Goal: Transaction & Acquisition: Purchase product/service

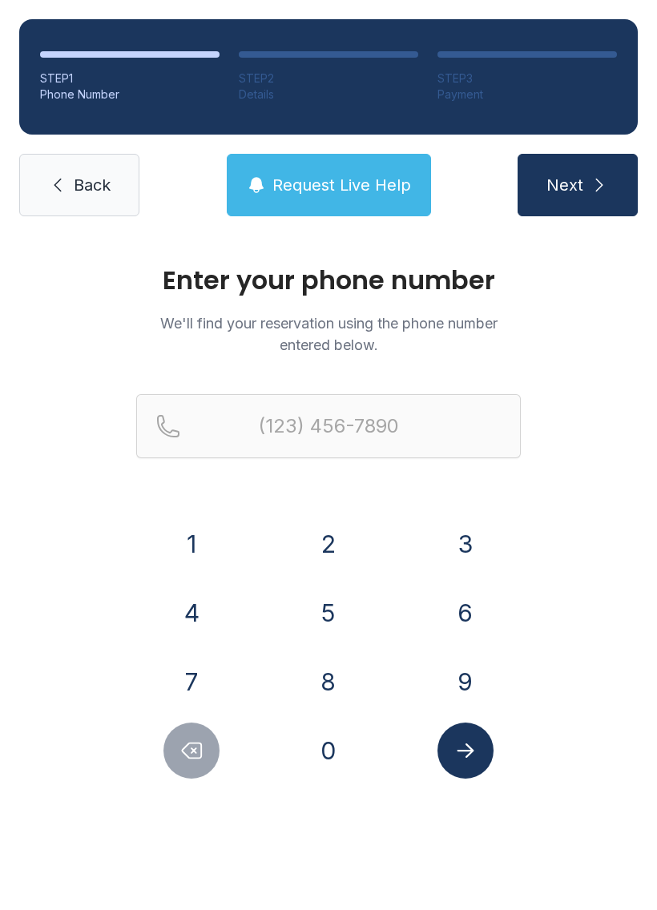
click at [453, 681] on button "9" at bounding box center [465, 682] width 56 height 56
click at [203, 538] on button "1" at bounding box center [191, 544] width 56 height 56
click at [172, 663] on button "7" at bounding box center [191, 682] width 56 height 56
click at [341, 679] on button "8" at bounding box center [328, 682] width 56 height 56
click at [333, 749] on button "0" at bounding box center [328, 751] width 56 height 56
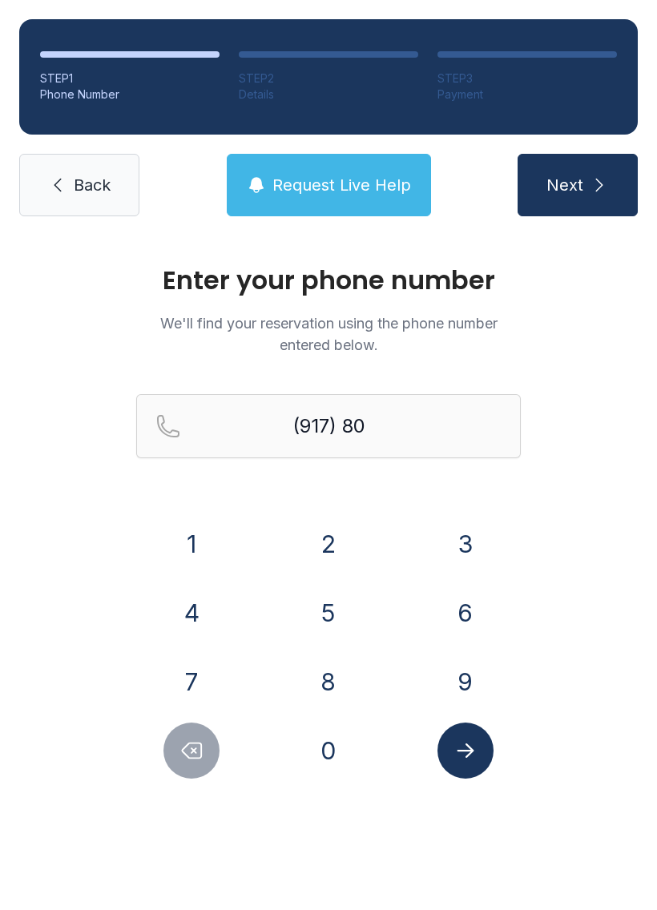
click at [449, 525] on button "3" at bounding box center [465, 544] width 56 height 56
click at [218, 543] on button "1" at bounding box center [191, 544] width 56 height 56
click at [334, 675] on button "8" at bounding box center [328, 682] width 56 height 56
click at [454, 673] on button "9" at bounding box center [465, 682] width 56 height 56
click at [195, 667] on button "7" at bounding box center [191, 682] width 56 height 56
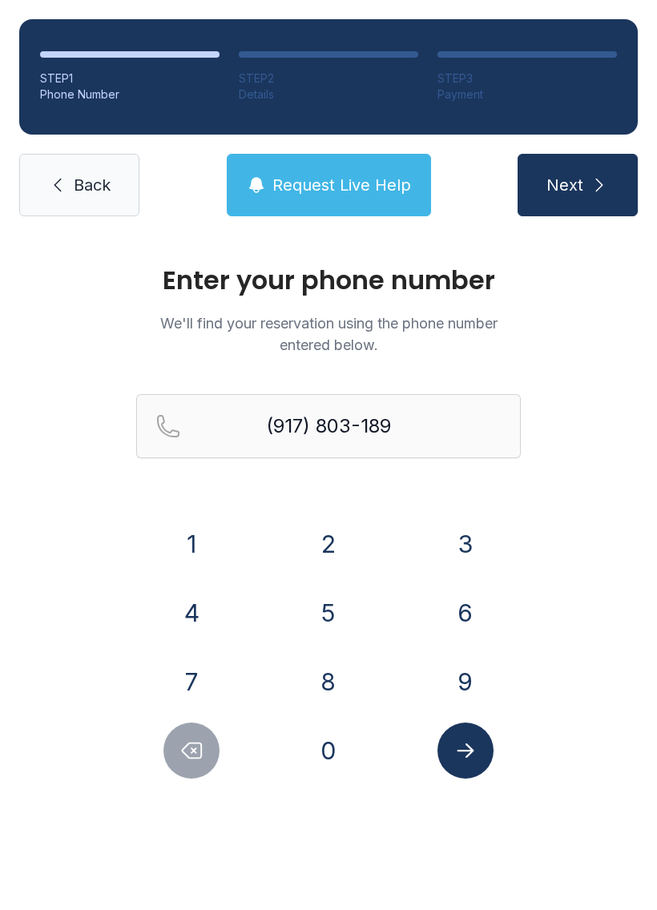
type input "[PHONE_NUMBER]"
click at [468, 735] on button "Submit lookup form" at bounding box center [465, 751] width 56 height 56
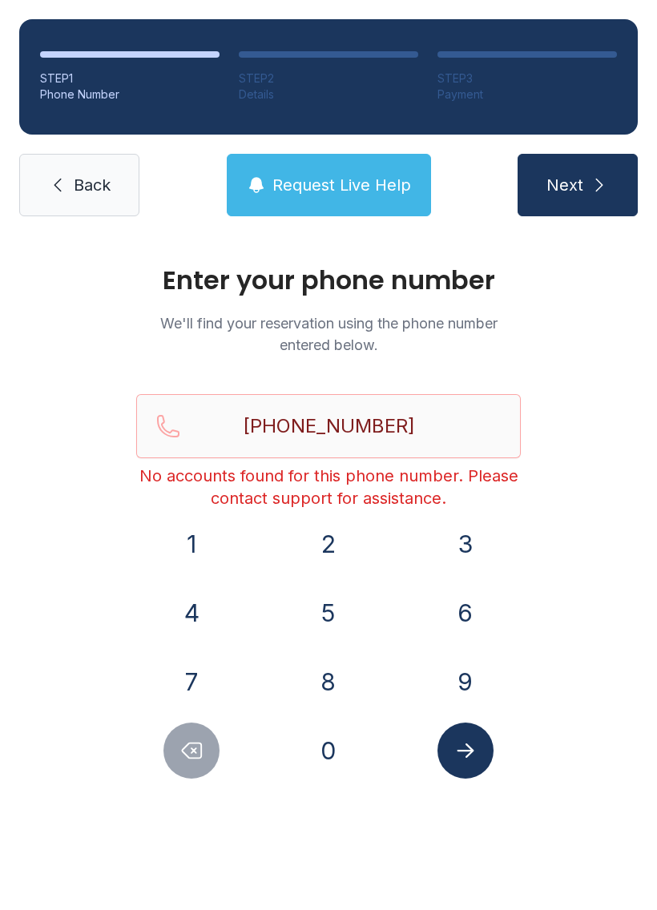
click at [102, 199] on link "Back" at bounding box center [79, 185] width 120 height 62
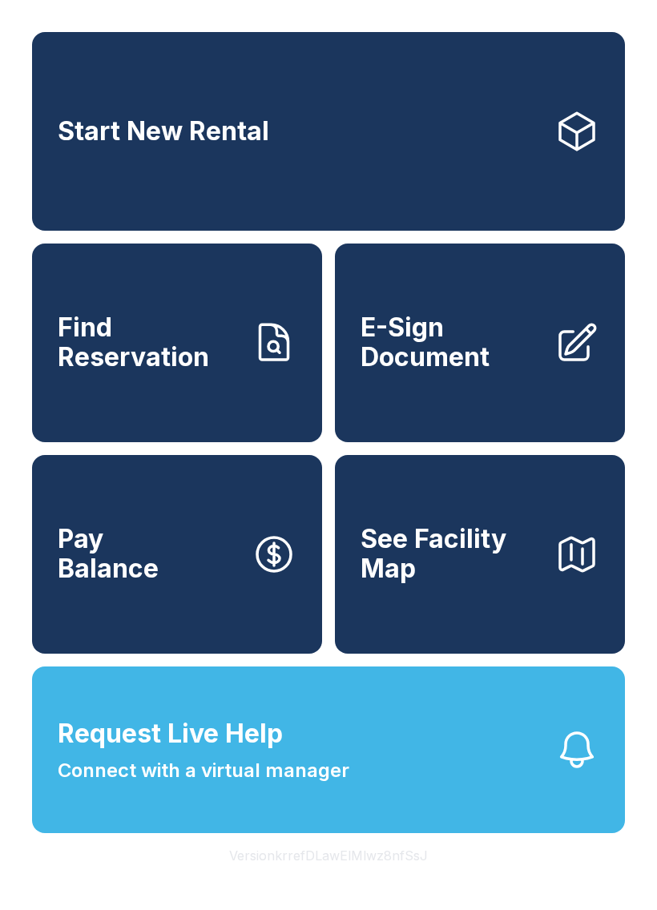
click at [162, 405] on link "Find Reservation" at bounding box center [177, 343] width 290 height 199
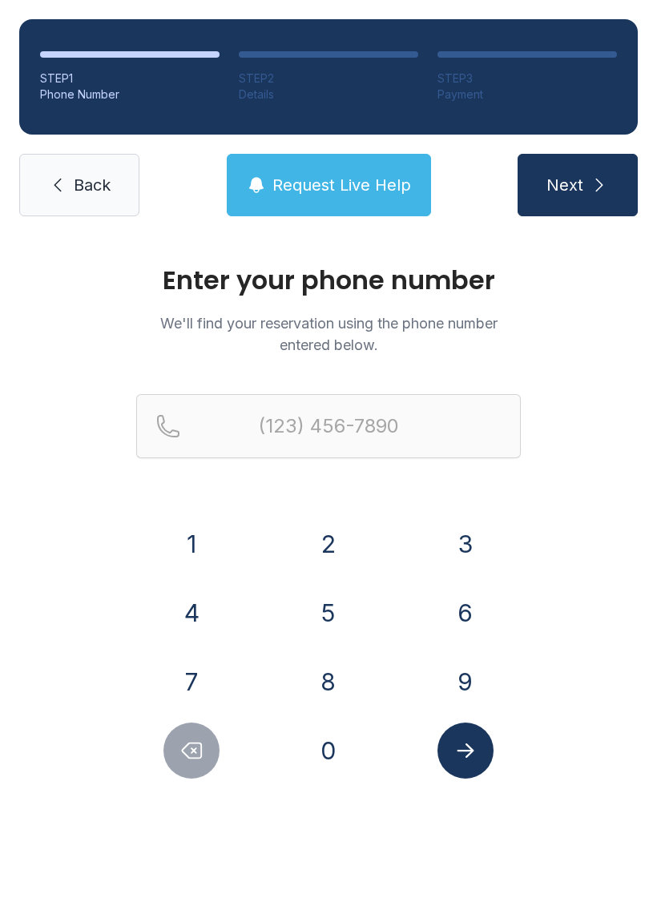
click at [460, 679] on button "9" at bounding box center [465, 682] width 56 height 56
click at [195, 538] on button "1" at bounding box center [191, 544] width 56 height 56
click at [195, 707] on button "7" at bounding box center [191, 682] width 56 height 56
click at [324, 674] on button "8" at bounding box center [328, 682] width 56 height 56
click at [321, 746] on button "0" at bounding box center [328, 751] width 56 height 56
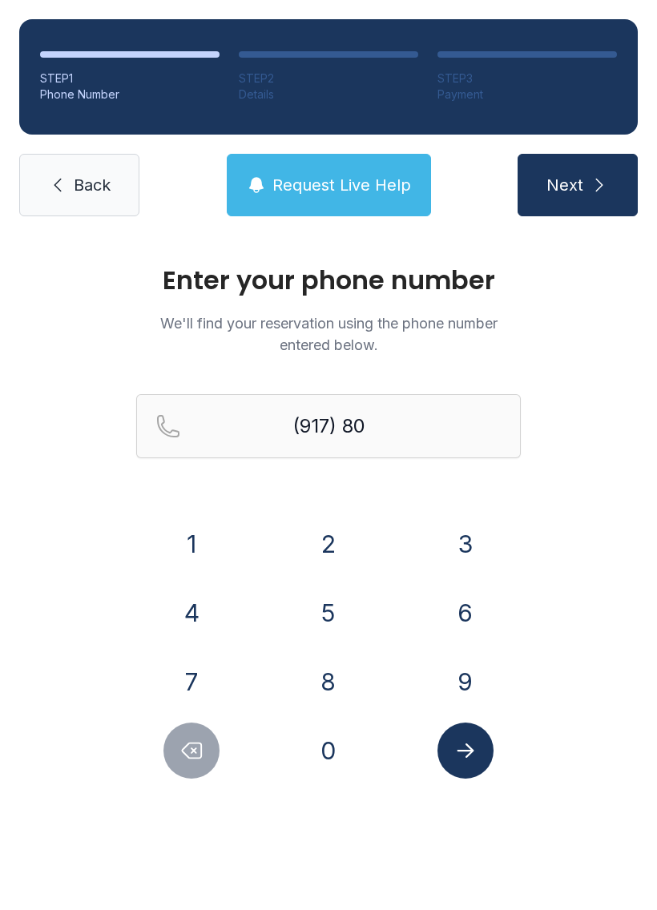
click at [470, 516] on button "3" at bounding box center [465, 544] width 56 height 56
click at [187, 546] on button "1" at bounding box center [191, 544] width 56 height 56
click at [337, 686] on button "8" at bounding box center [328, 682] width 56 height 56
click at [473, 683] on button "9" at bounding box center [465, 682] width 56 height 56
click at [183, 675] on button "7" at bounding box center [191, 682] width 56 height 56
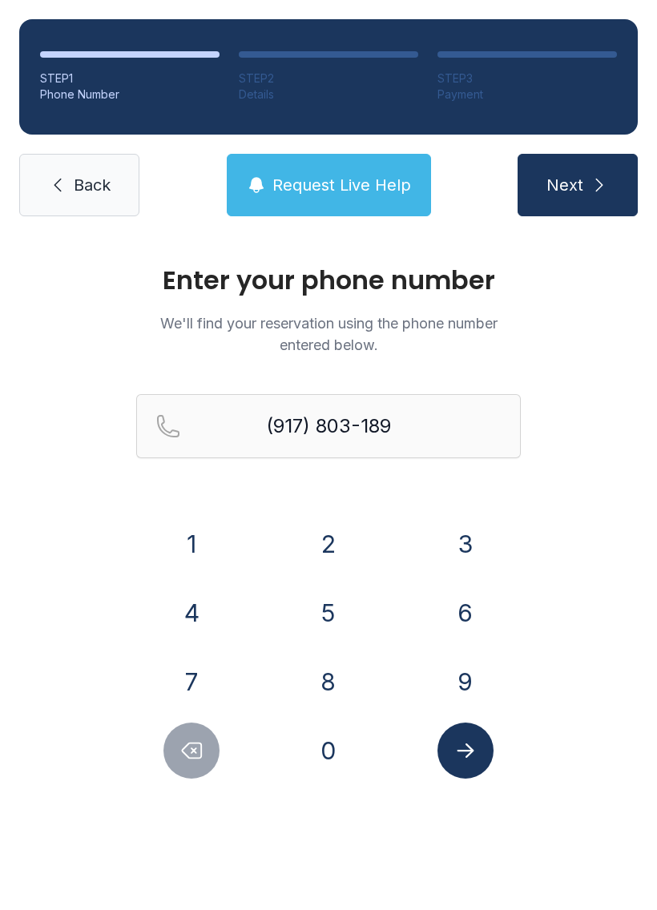
type input "[PHONE_NUMBER]"
click at [475, 762] on icon "Submit lookup form" at bounding box center [465, 751] width 24 height 24
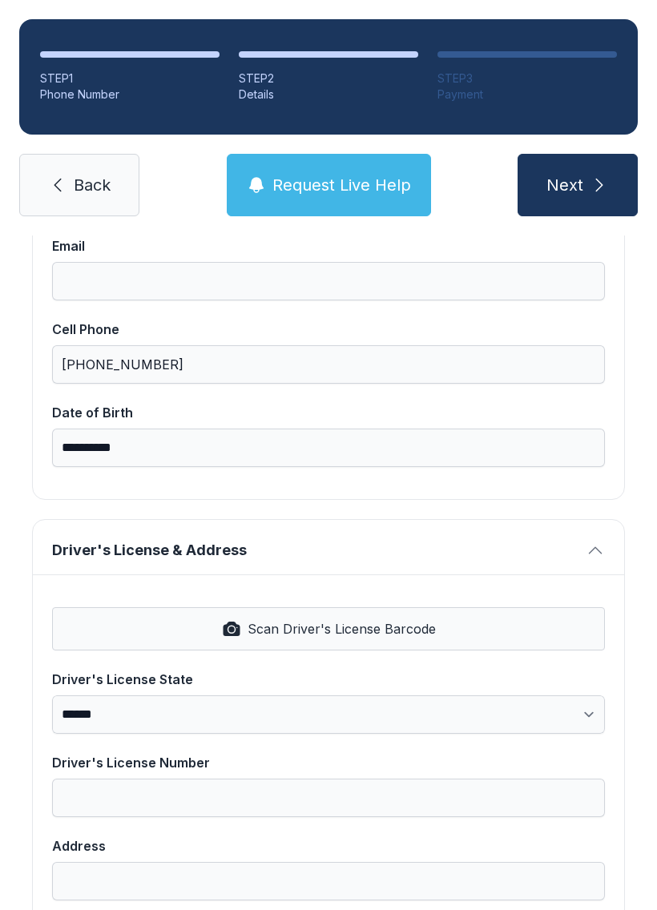
scroll to position [345, 0]
click at [393, 616] on button "Scan Driver's License Barcode" at bounding box center [328, 627] width 553 height 43
select select "**"
type input "*********"
type input "**********"
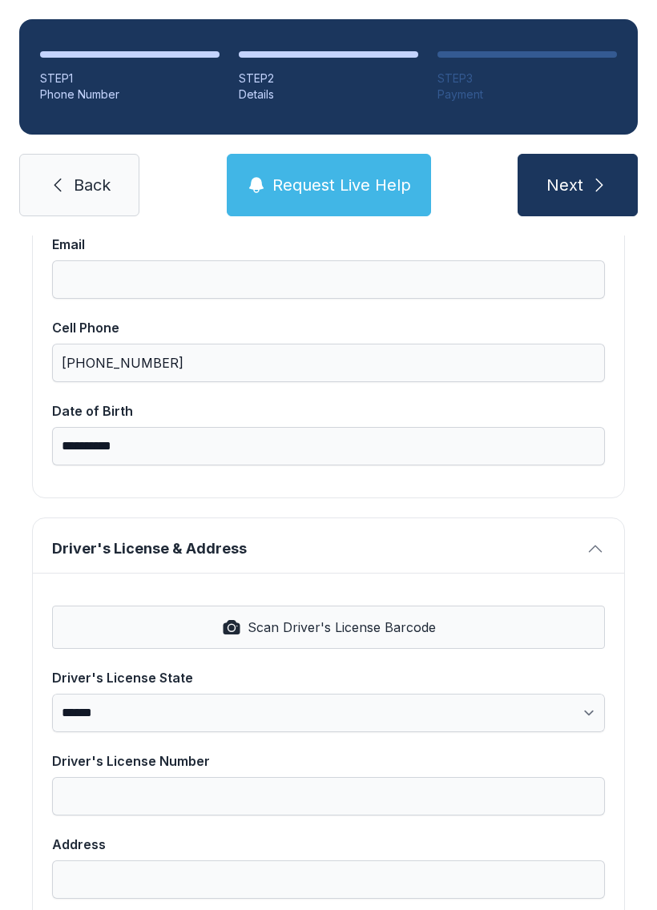
type input "*******"
select select "**"
type input "*****"
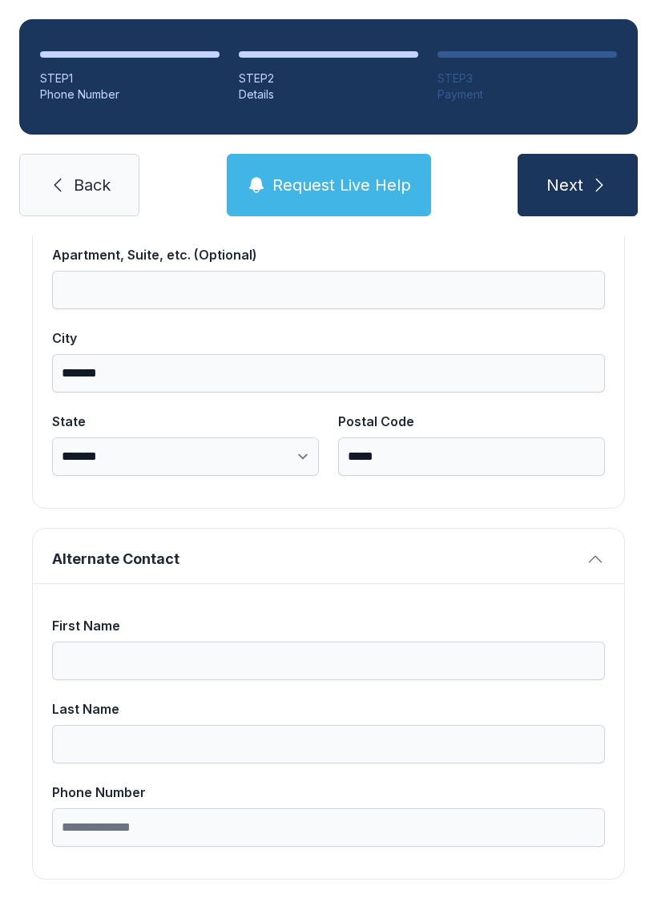
scroll to position [1017, 0]
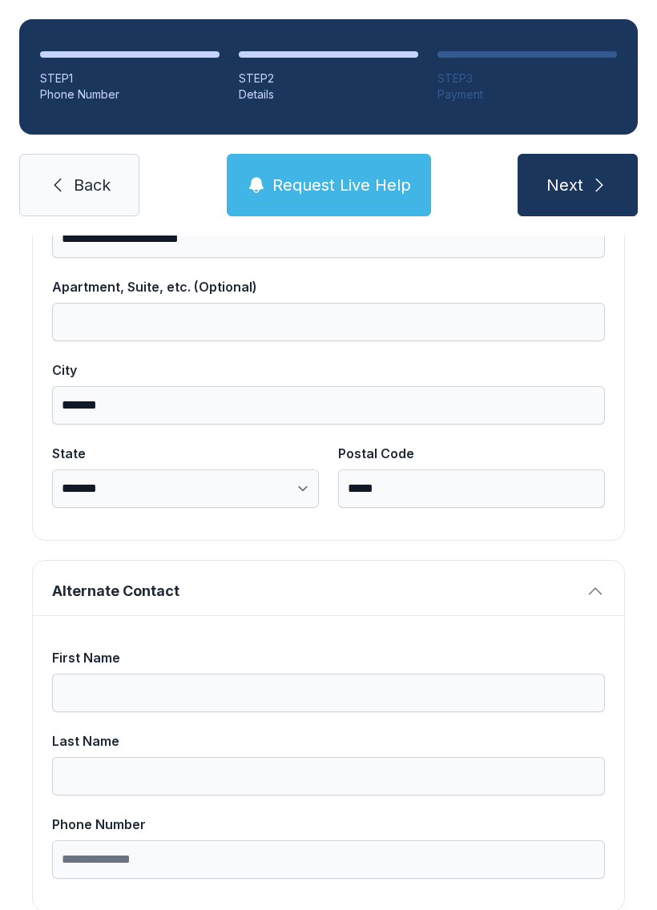
click at [602, 178] on icon "submit" at bounding box center [599, 184] width 19 height 19
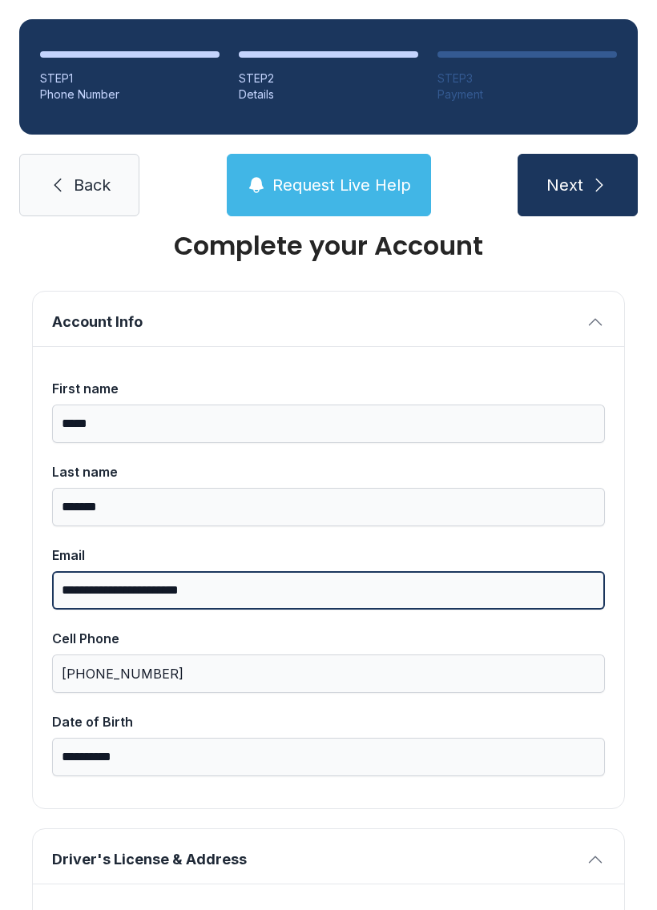
type input "**********"
click at [577, 185] on button "Next" at bounding box center [578, 185] width 120 height 62
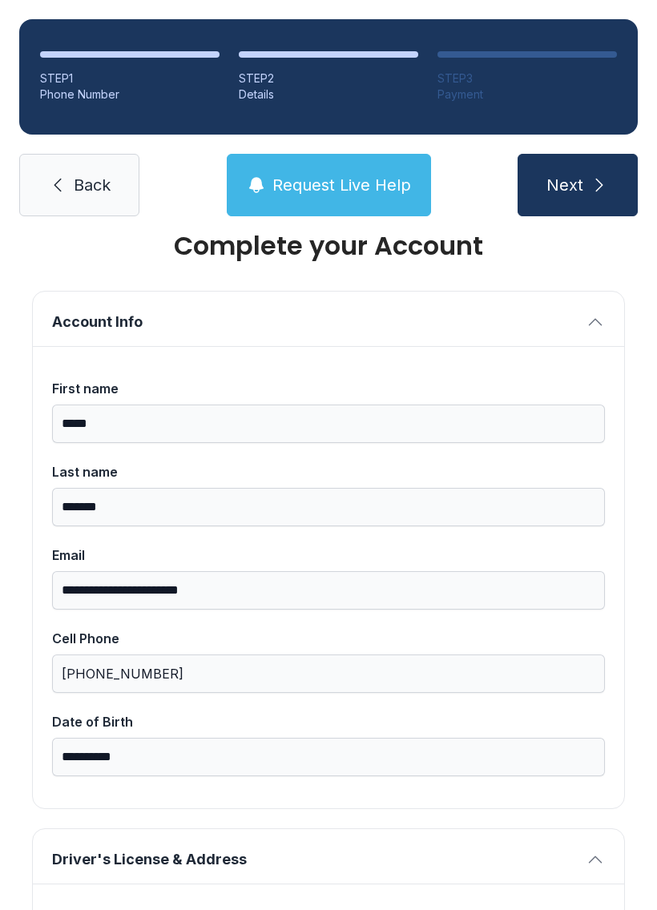
click at [610, 183] on button "Next" at bounding box center [578, 185] width 120 height 62
type input "*"
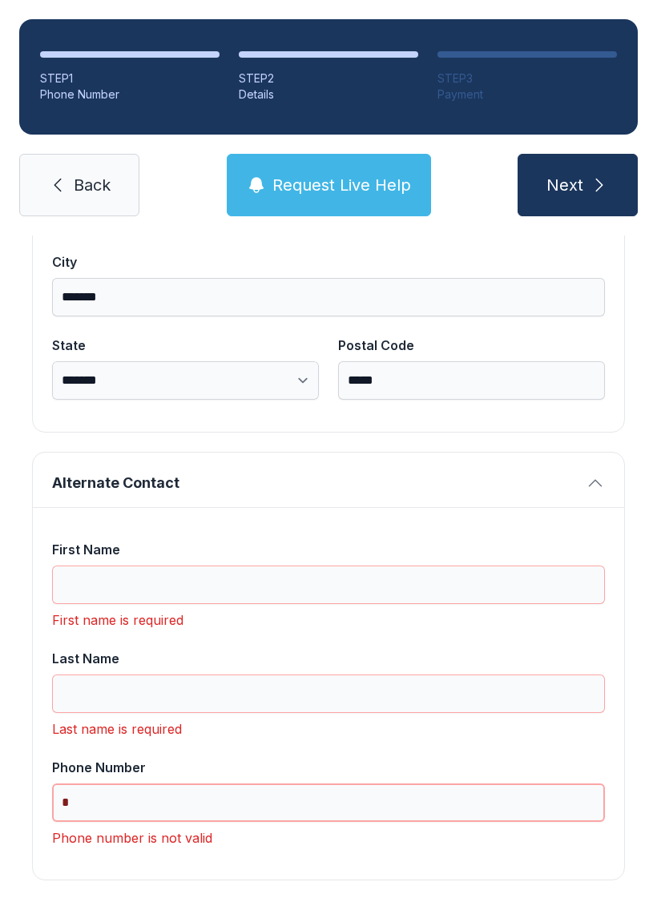
scroll to position [1094, 0]
click at [387, 588] on input "First Name" at bounding box center [328, 585] width 553 height 38
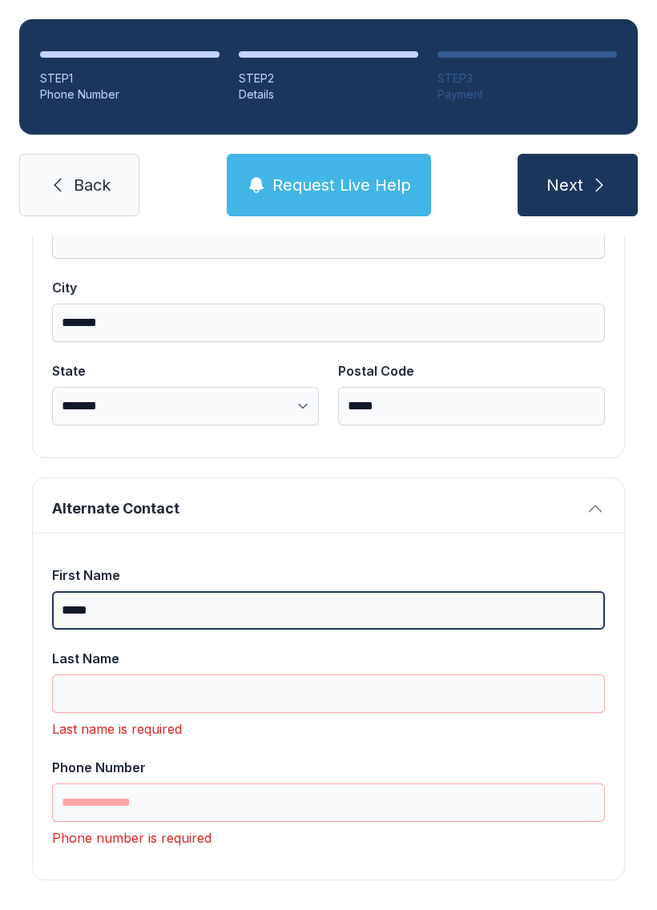
scroll to position [1068, 0]
type input "*****"
click at [577, 185] on button "Next" at bounding box center [578, 185] width 120 height 62
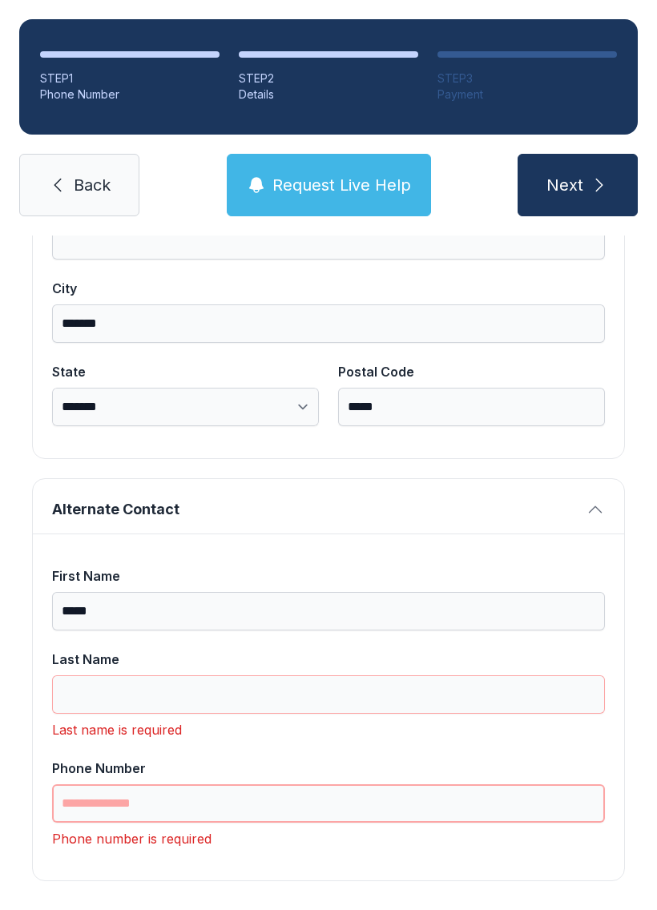
type input "*"
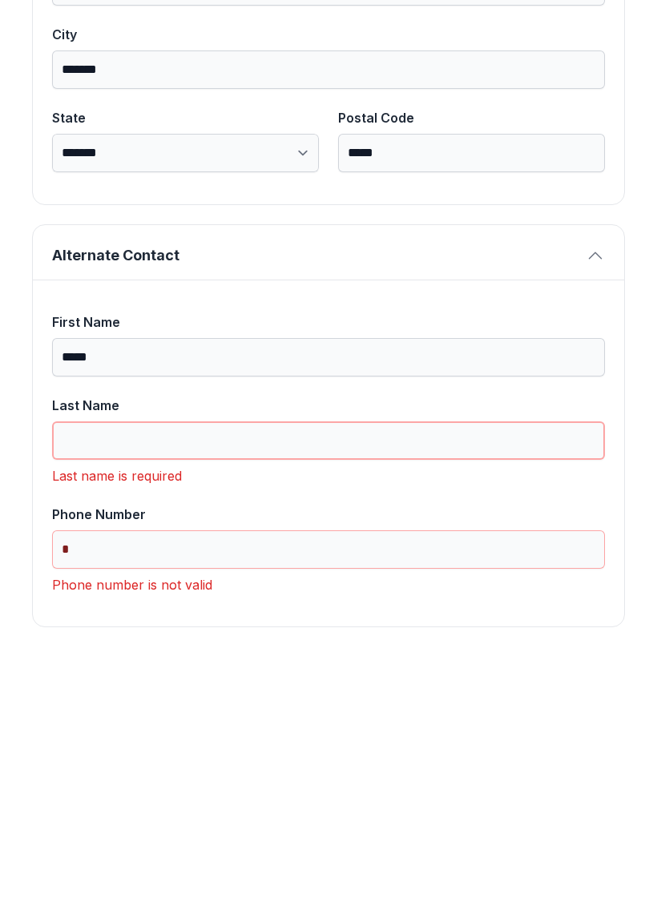
click at [317, 675] on input "Last Name" at bounding box center [328, 694] width 553 height 38
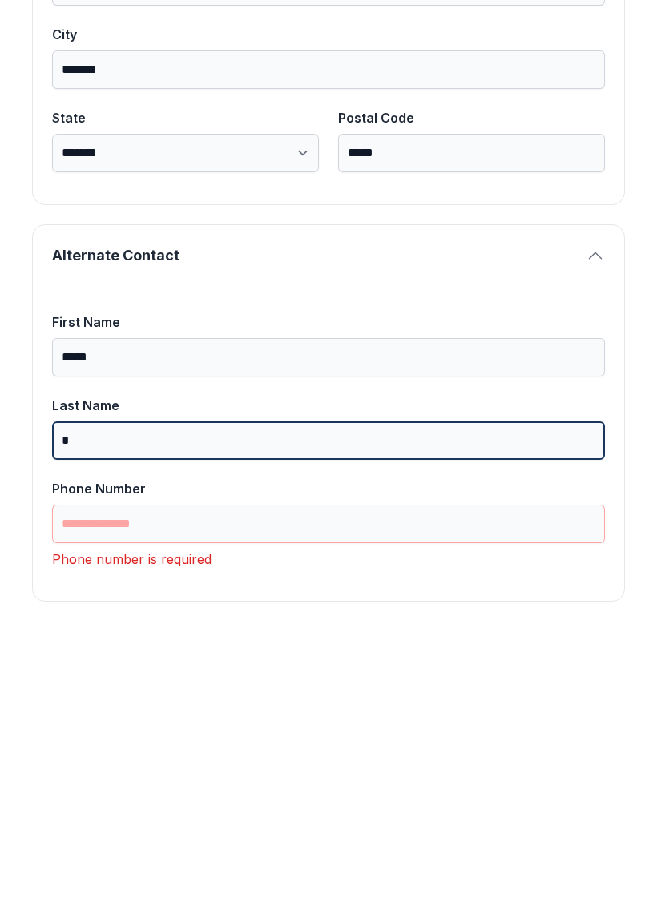
scroll to position [1042, 0]
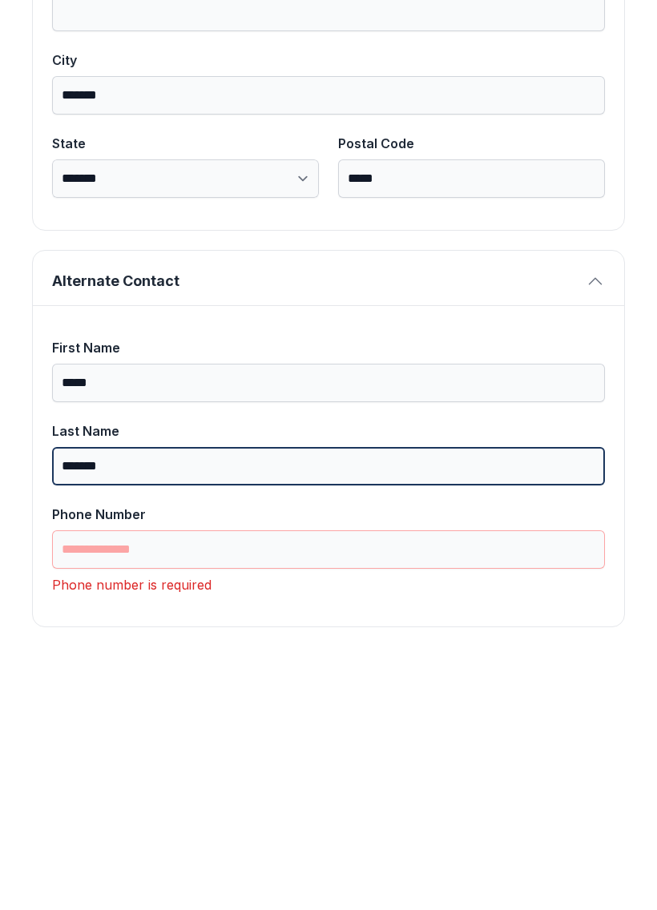
type input "*******"
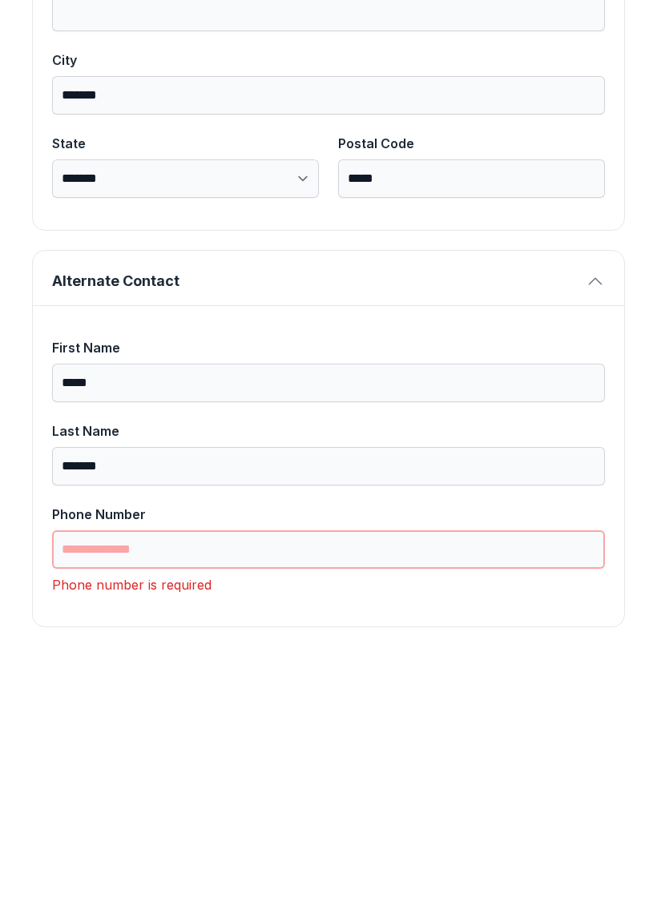
click at [172, 784] on input "Phone Number" at bounding box center [328, 803] width 553 height 38
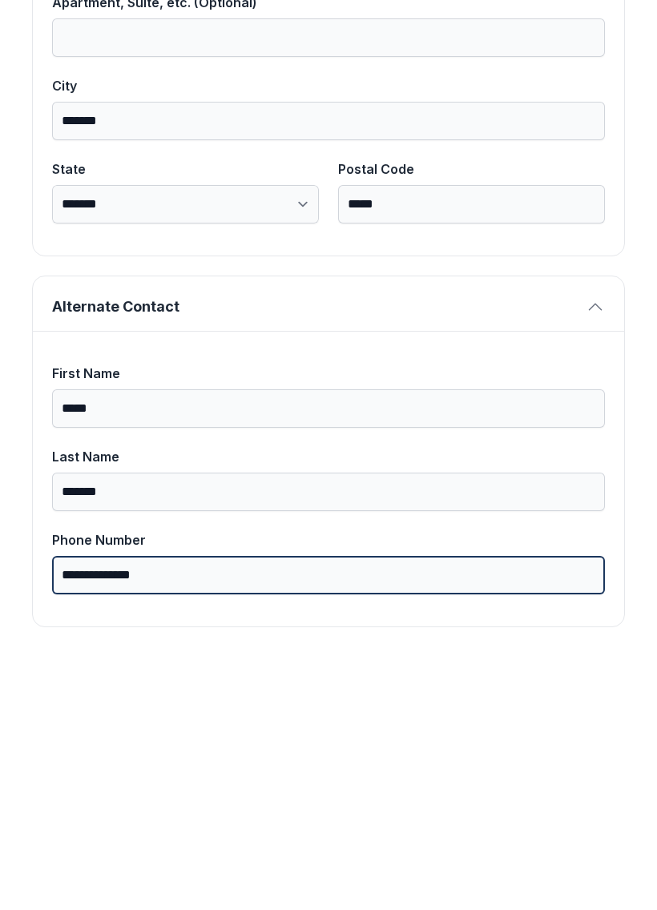
type input "**********"
click at [577, 154] on button "Next" at bounding box center [578, 185] width 120 height 62
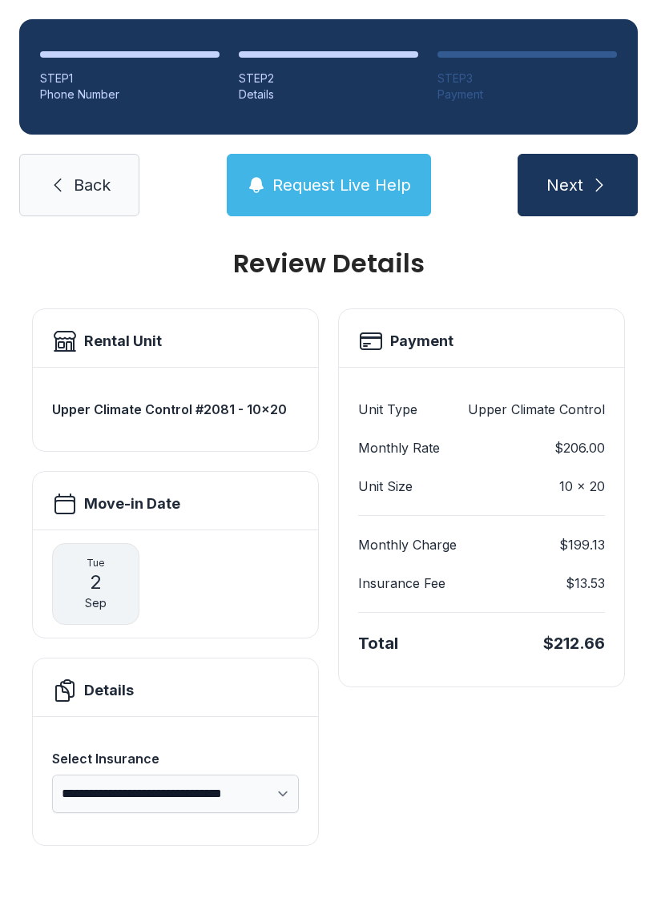
scroll to position [0, 0]
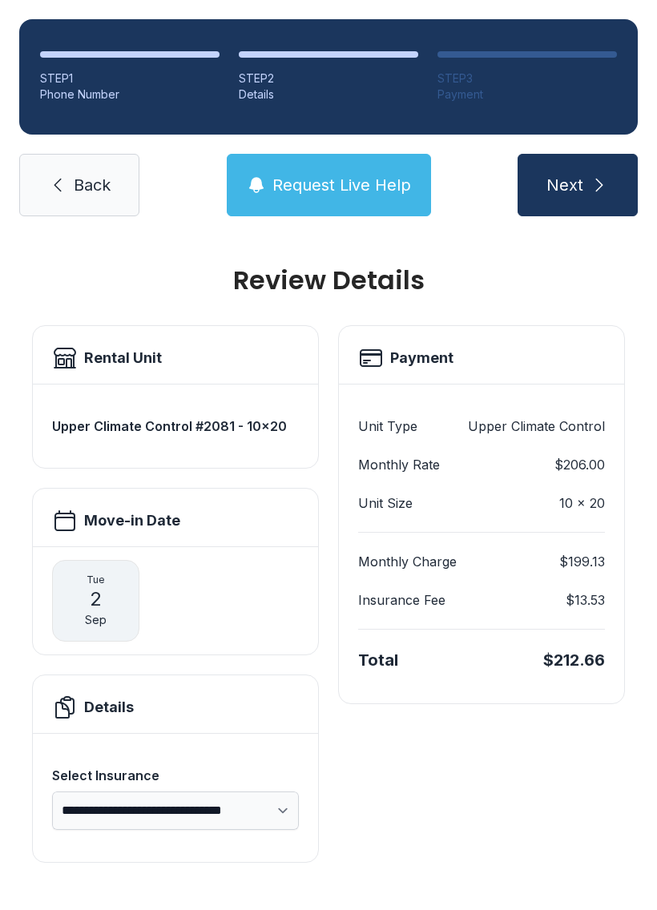
click at [596, 154] on button "Next" at bounding box center [578, 185] width 120 height 62
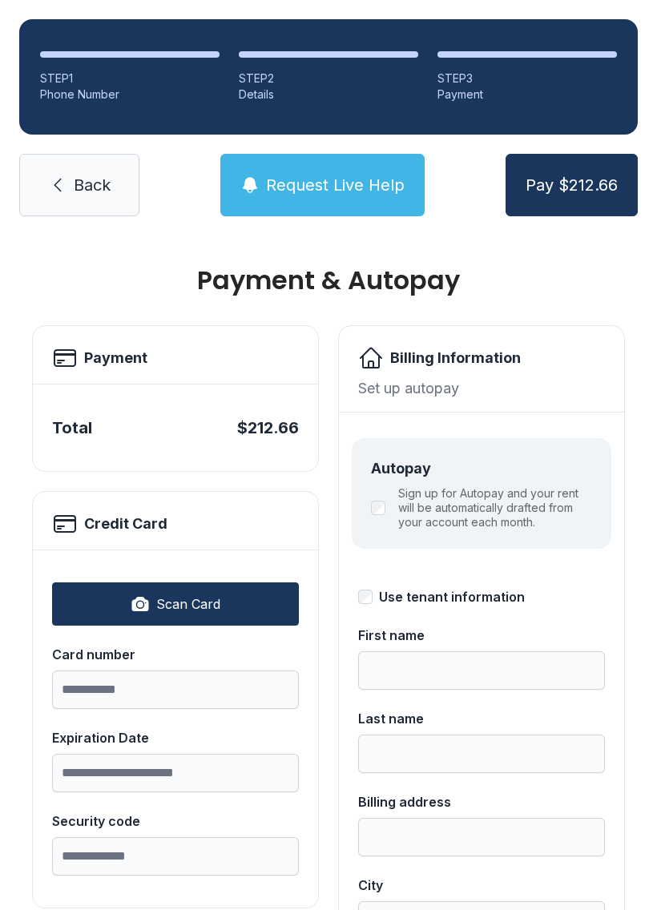
click at [192, 606] on span "Scan Card" at bounding box center [188, 603] width 64 height 19
type input "**********"
type input "*****"
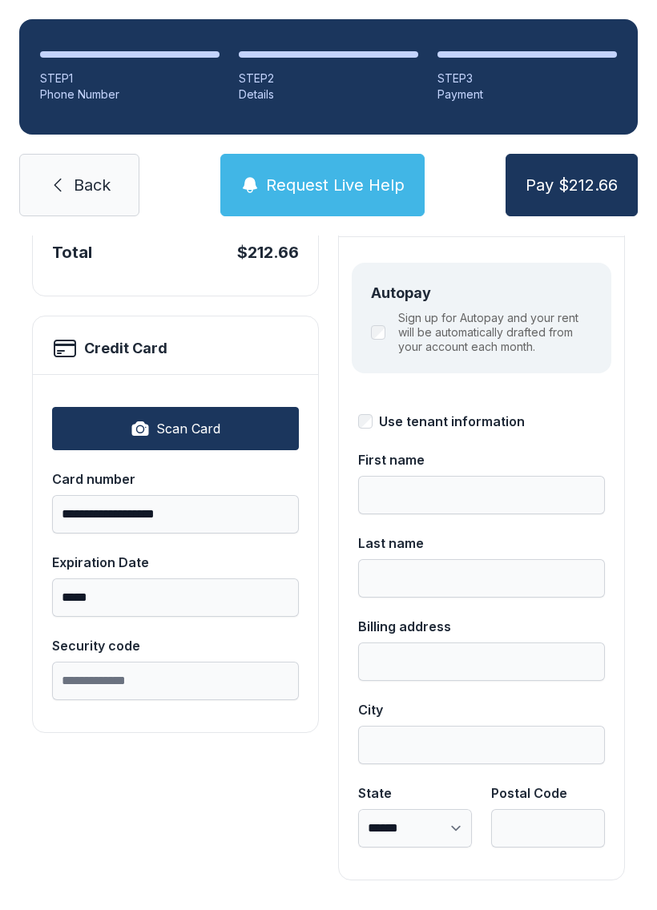
scroll to position [175, 0]
click at [588, 173] on button "Pay $212.66" at bounding box center [572, 185] width 132 height 62
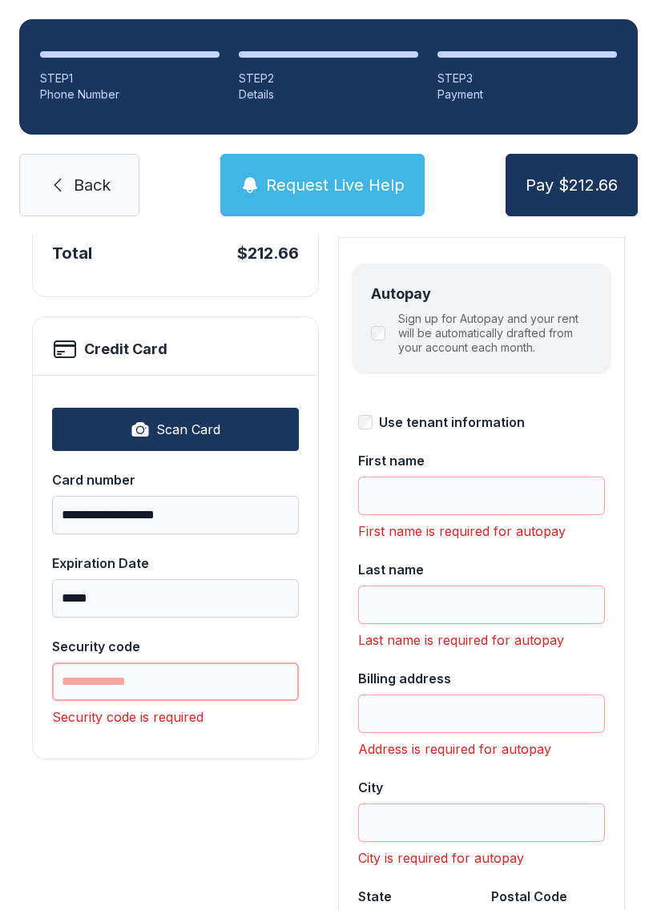
scroll to position [35, 0]
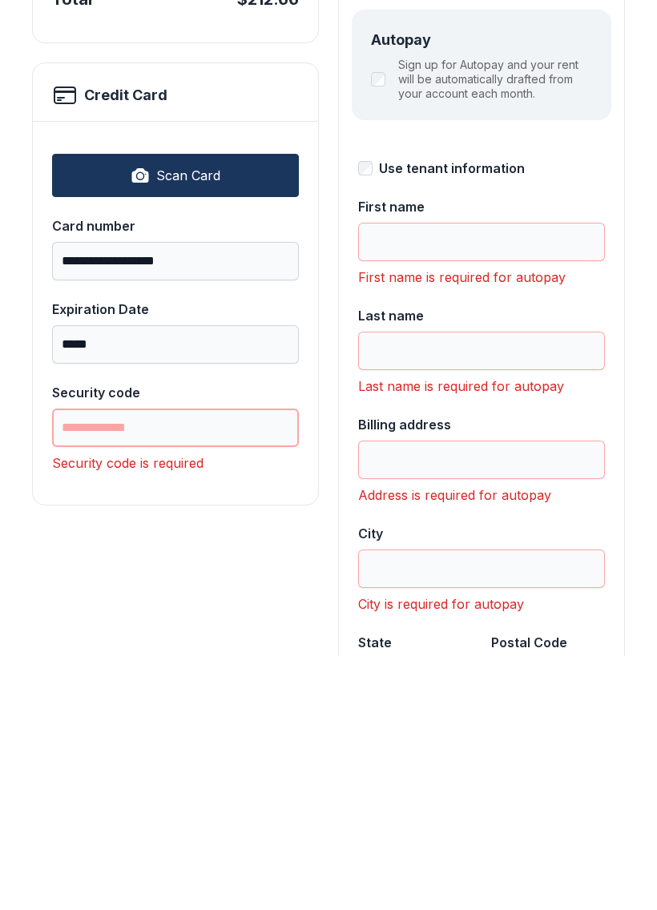
click at [179, 663] on input "Security code" at bounding box center [175, 682] width 247 height 38
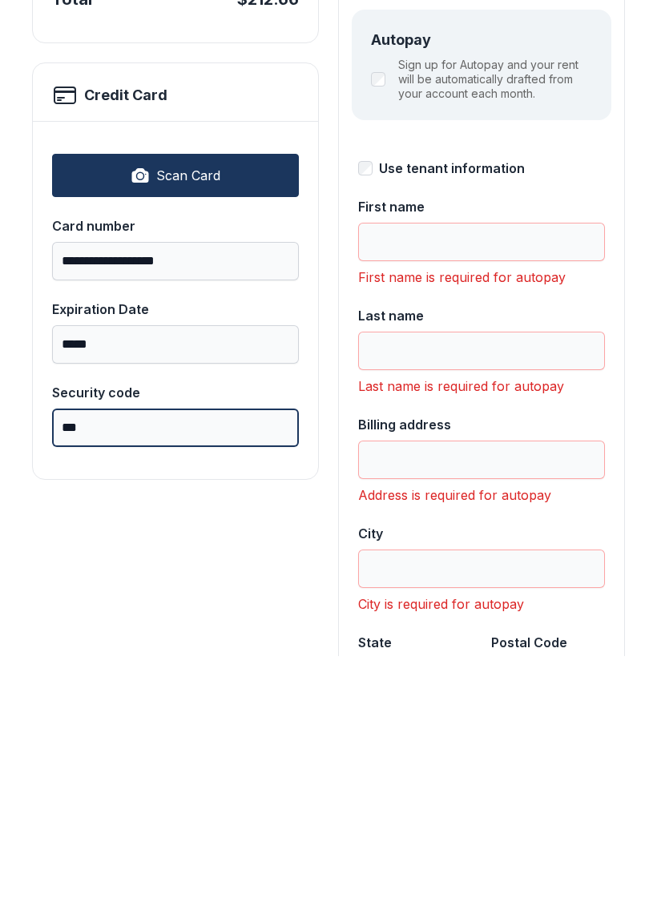
type input "***"
click at [483, 477] on input "First name" at bounding box center [481, 496] width 247 height 38
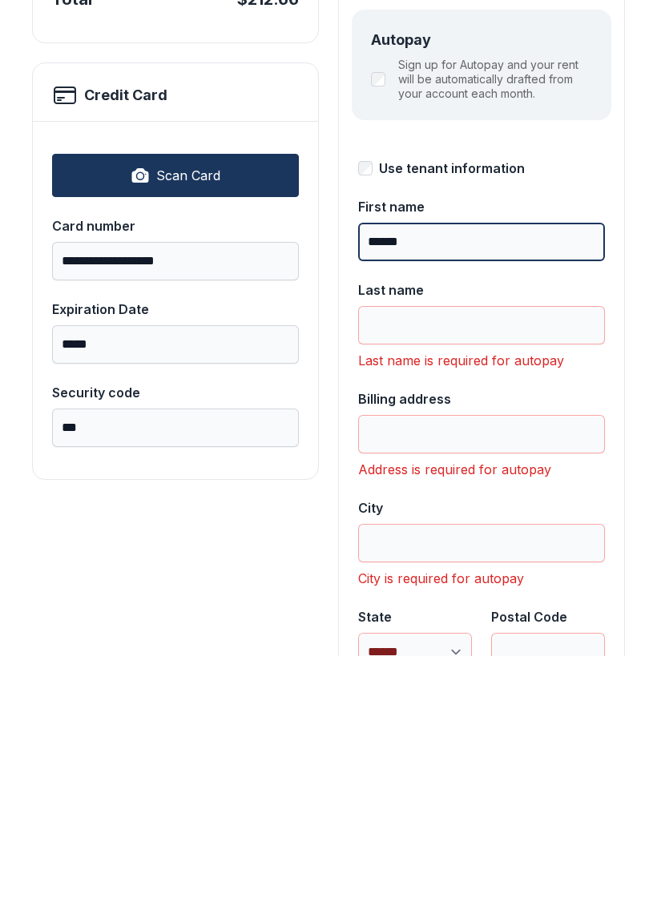
type input "*****"
click at [465, 560] on input "Last name" at bounding box center [481, 579] width 247 height 38
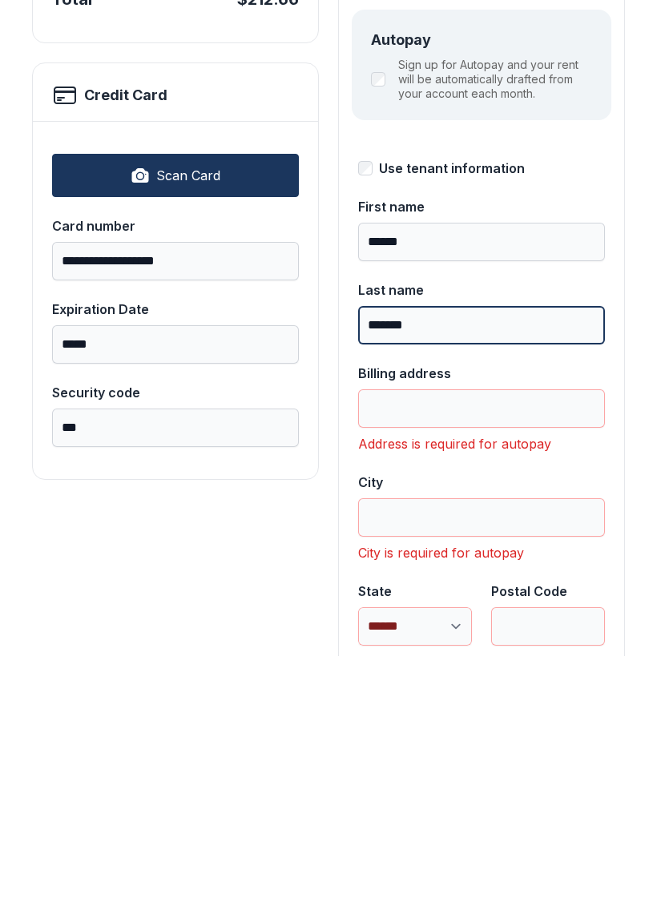
type input "*******"
click at [495, 643] on input "Billing address" at bounding box center [481, 662] width 247 height 38
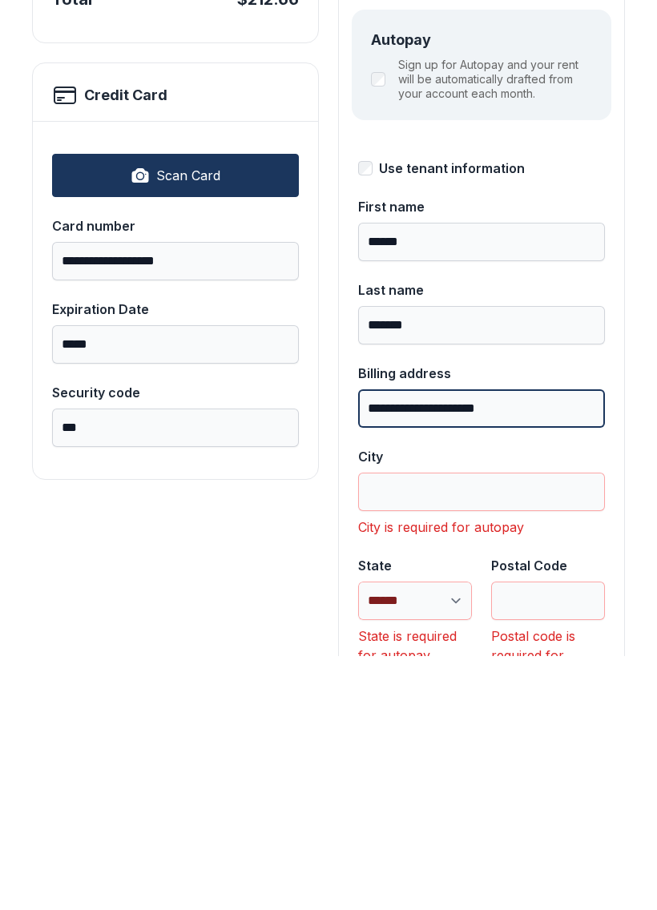
type input "**********"
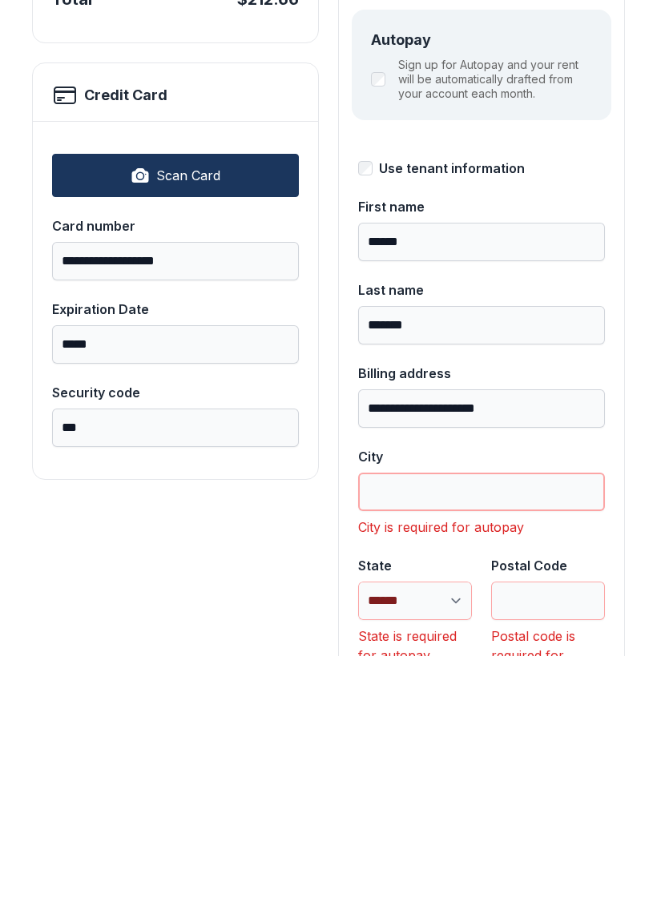
click at [464, 727] on input "City" at bounding box center [481, 746] width 247 height 38
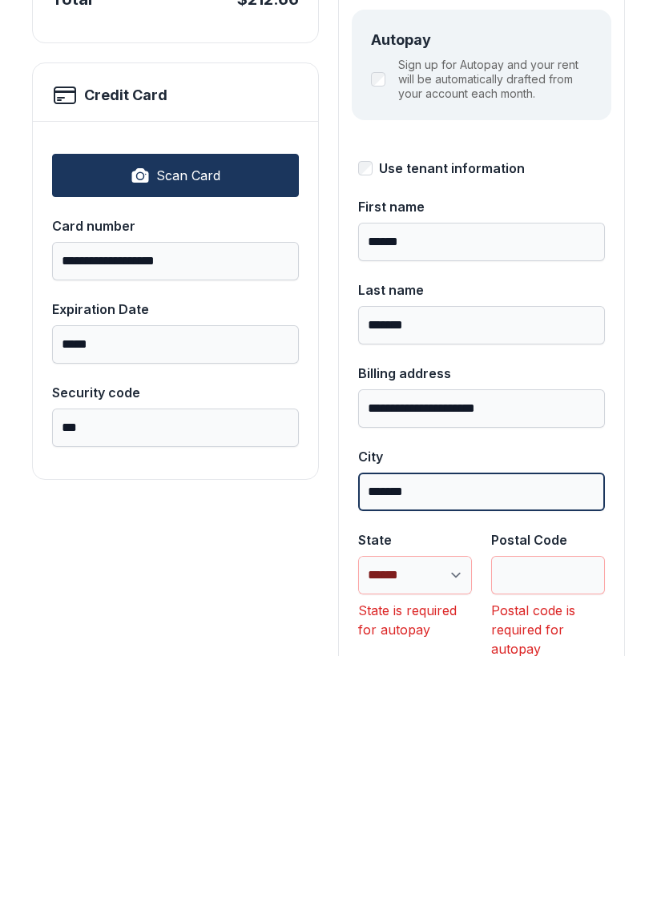
type input "*******"
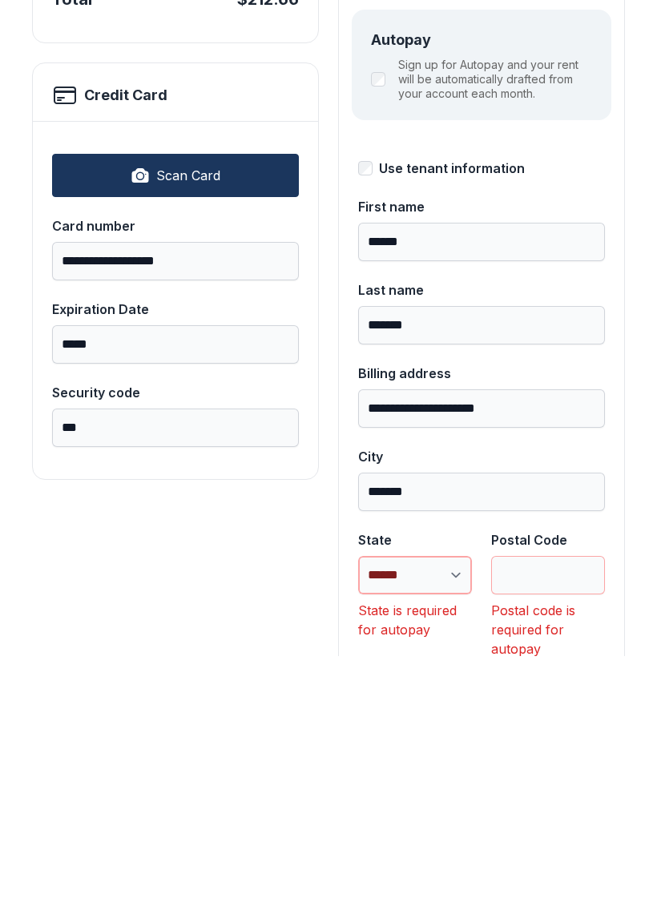
click at [422, 810] on select "**********" at bounding box center [415, 829] width 114 height 38
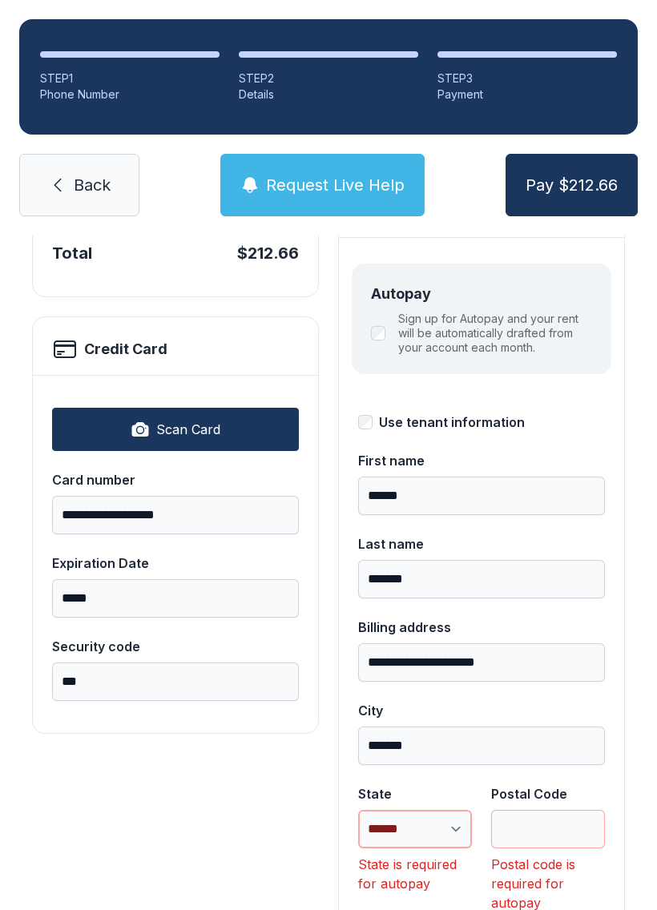
select select "**"
click at [565, 810] on input "Postal Code" at bounding box center [548, 829] width 114 height 38
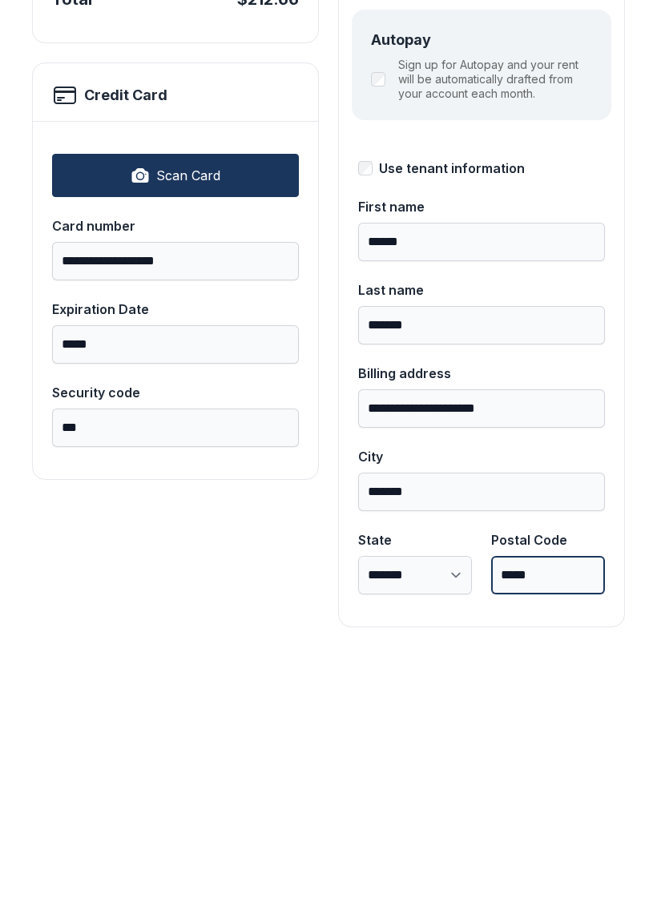
type input "*****"
click at [570, 154] on button "Pay $212.66" at bounding box center [572, 185] width 132 height 62
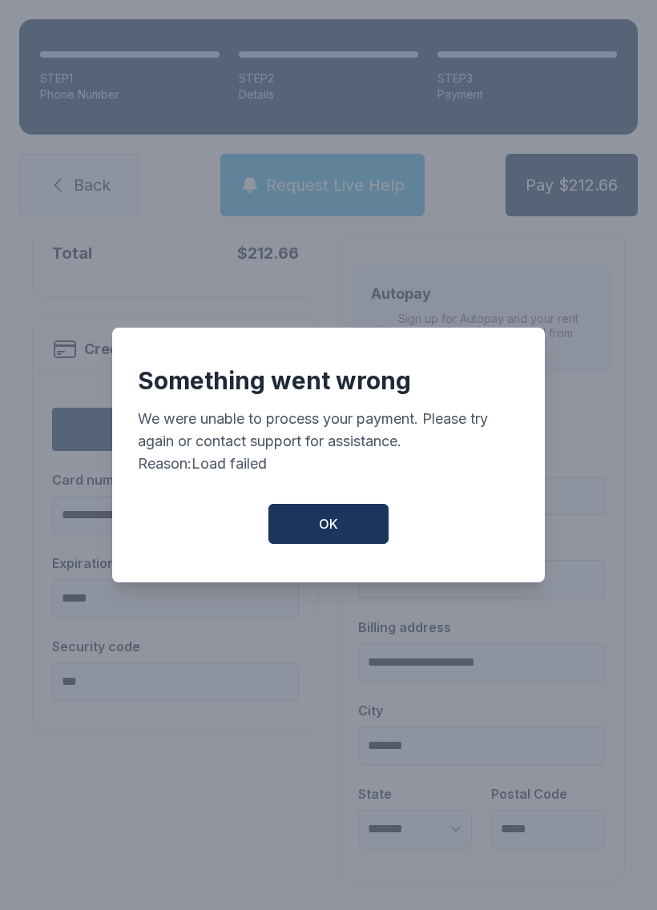
click at [338, 522] on button "OK" at bounding box center [328, 524] width 120 height 40
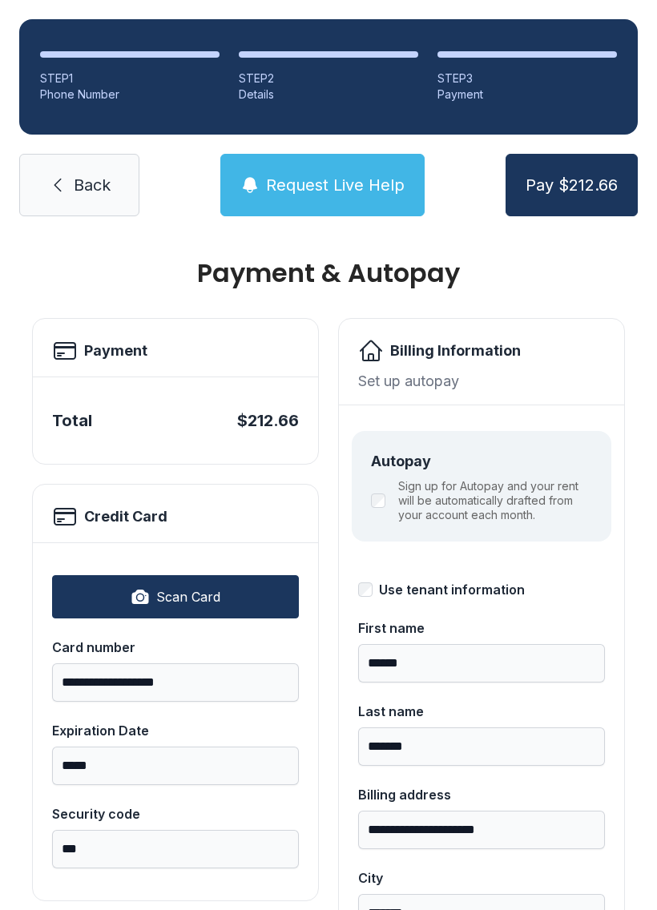
scroll to position [4, 0]
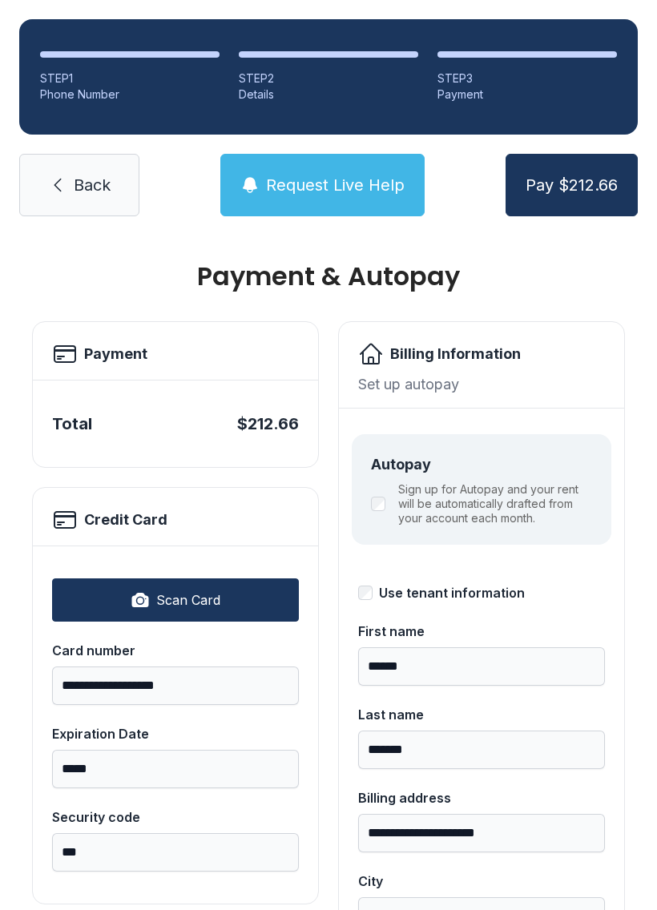
click at [577, 174] on span "Pay $212.66" at bounding box center [572, 185] width 92 height 22
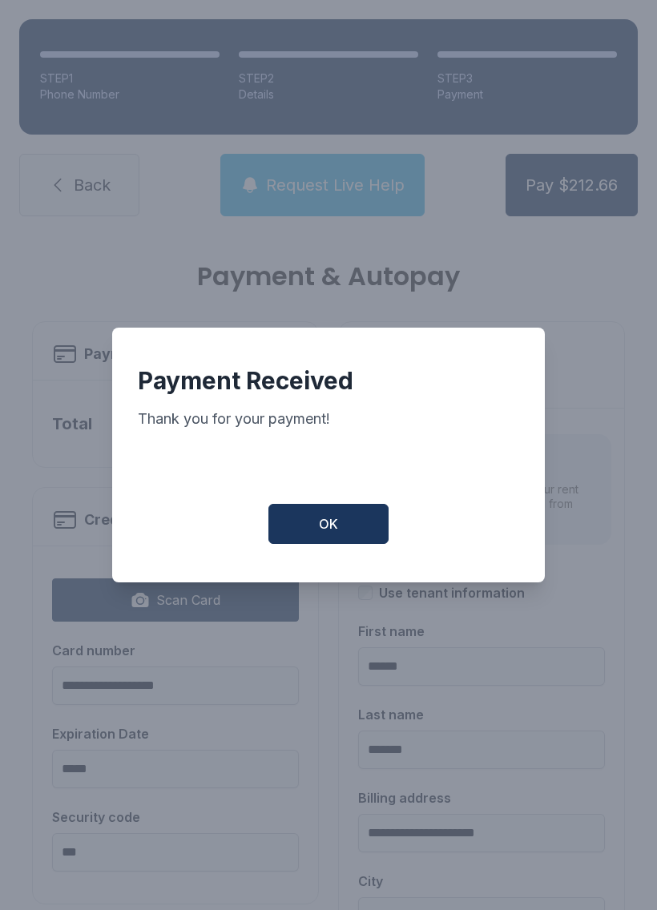
click at [346, 538] on button "OK" at bounding box center [328, 524] width 120 height 40
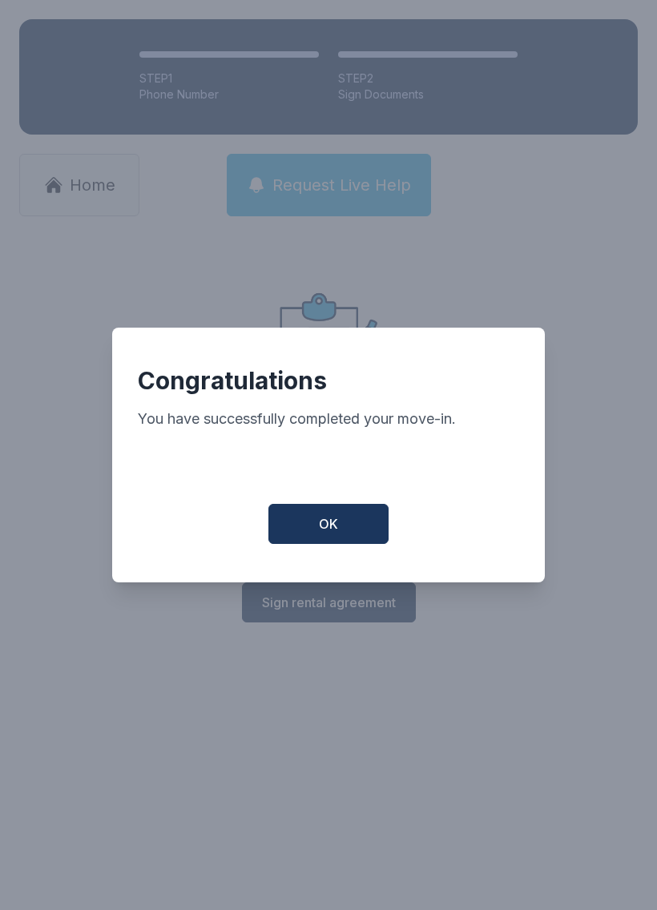
click at [347, 525] on button "OK" at bounding box center [328, 524] width 120 height 40
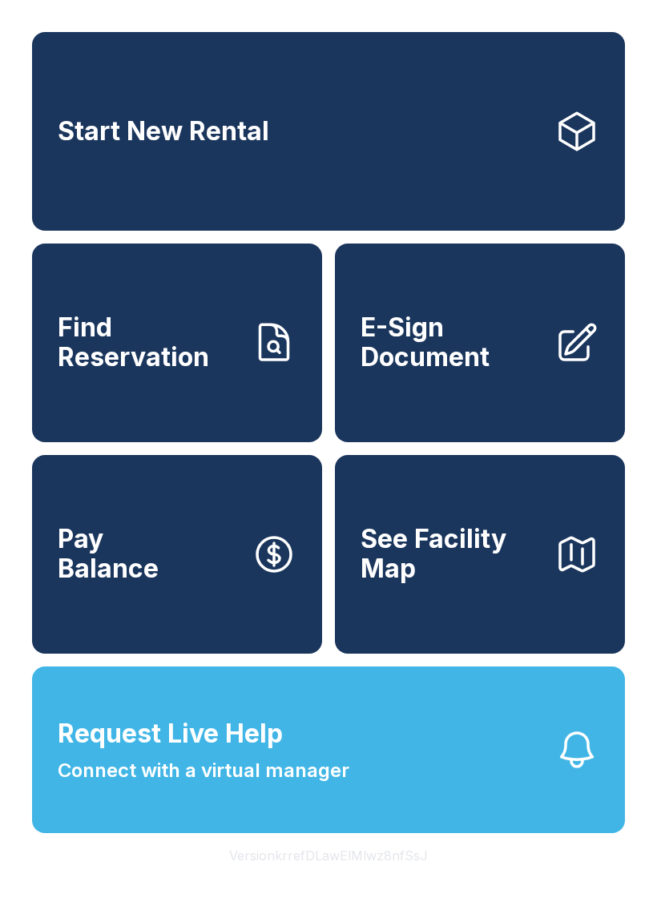
click at [212, 338] on span "Find Reservation" at bounding box center [148, 342] width 181 height 58
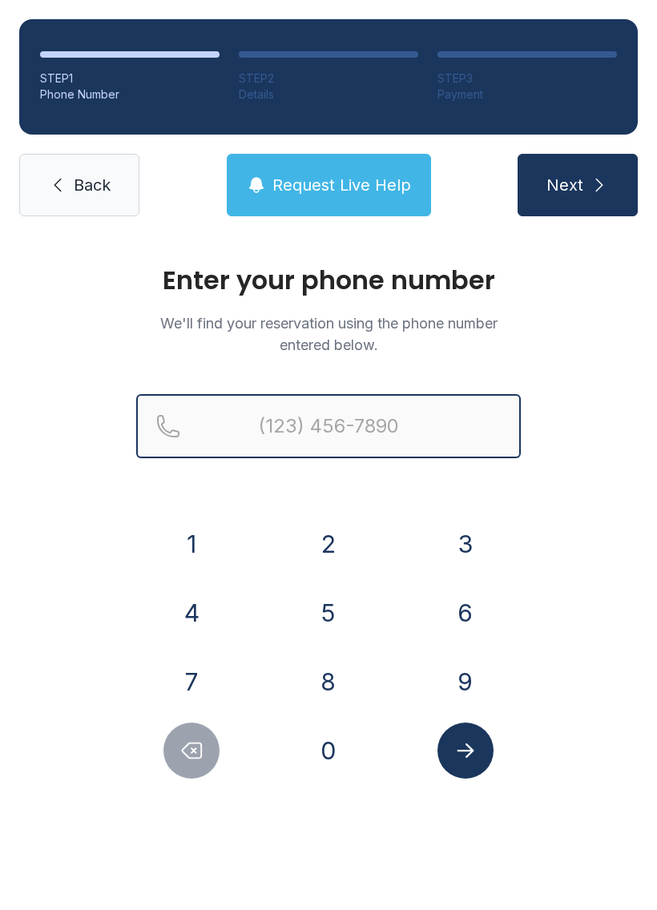
click at [365, 424] on input "Reservation phone number" at bounding box center [328, 426] width 385 height 64
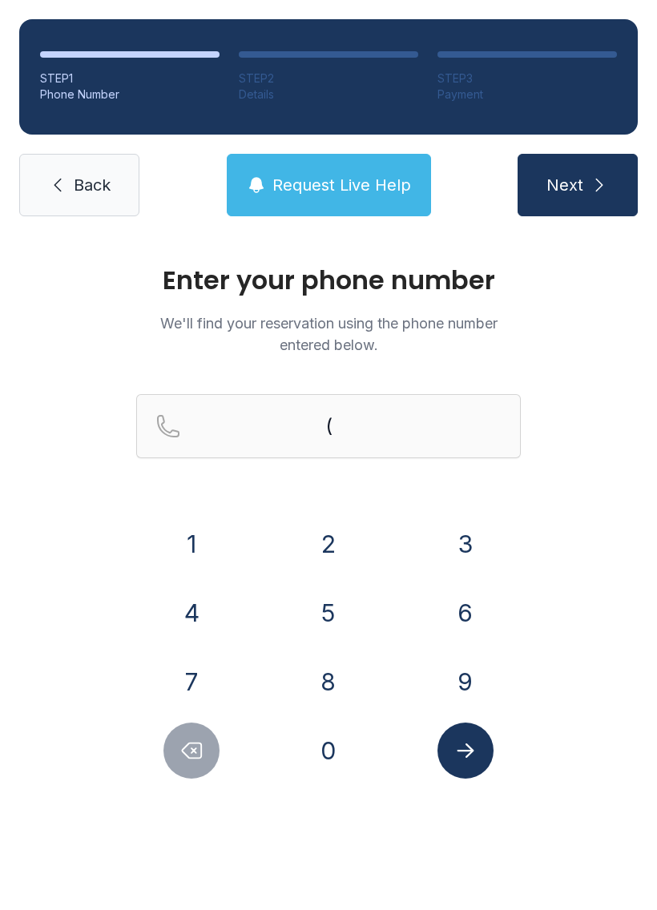
click at [199, 598] on button "4" at bounding box center [191, 613] width 56 height 56
click at [179, 650] on div "1 2 3 4 5 6 7 8 9 0" at bounding box center [328, 647] width 385 height 263
click at [195, 675] on button "7" at bounding box center [191, 682] width 56 height 56
click at [332, 752] on button "0" at bounding box center [328, 751] width 56 height 56
click at [473, 562] on button "3" at bounding box center [465, 544] width 56 height 56
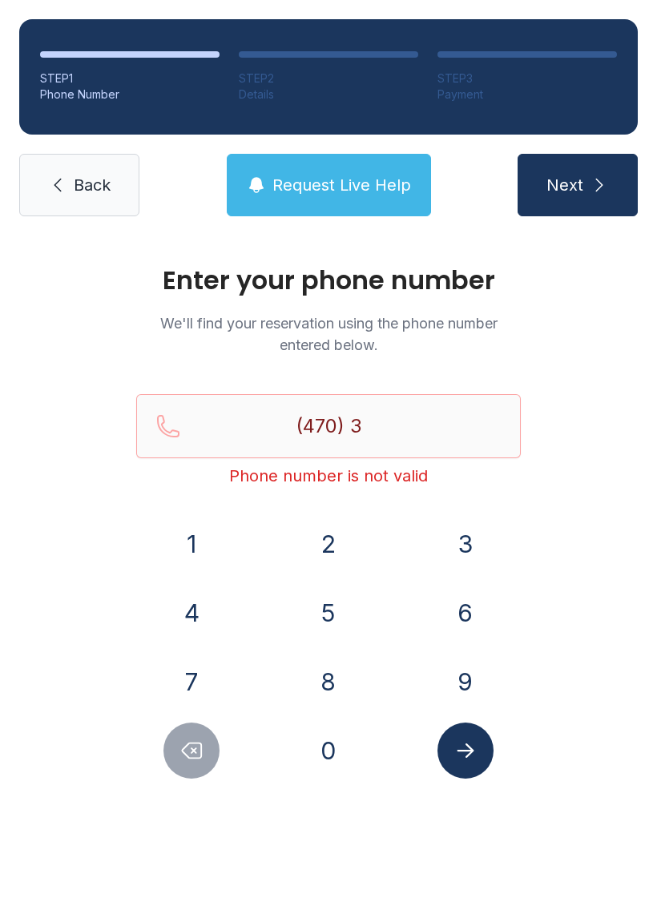
click at [327, 612] on button "5" at bounding box center [328, 613] width 56 height 56
click at [475, 544] on button "3" at bounding box center [465, 544] width 56 height 56
click at [182, 675] on button "7" at bounding box center [191, 682] width 56 height 56
click at [459, 624] on button "6" at bounding box center [465, 613] width 56 height 56
click at [201, 551] on button "1" at bounding box center [191, 544] width 56 height 56
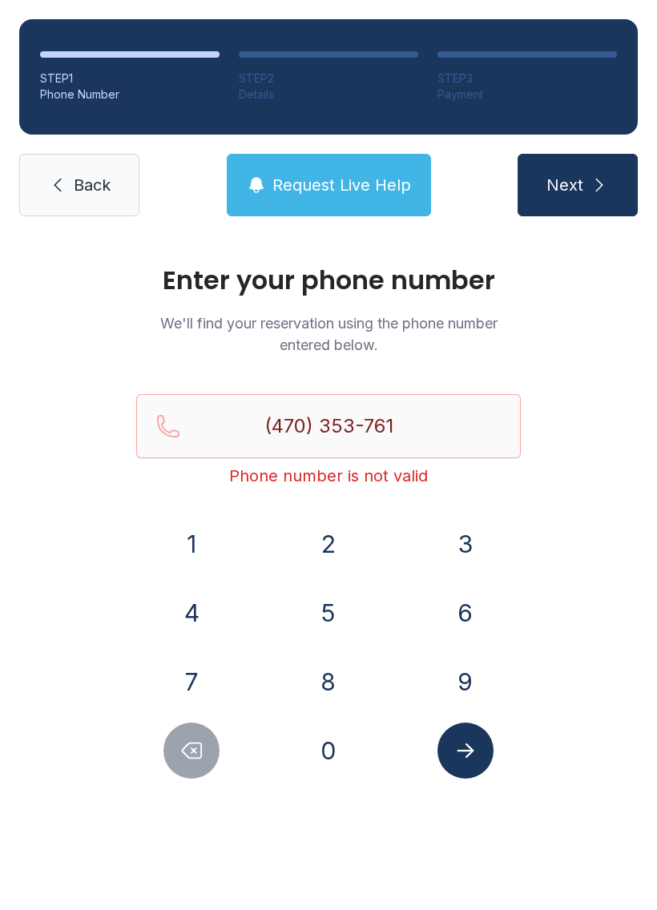
click at [180, 619] on button "4" at bounding box center [191, 613] width 56 height 56
type input "[PHONE_NUMBER]"
click at [464, 751] on icon "Submit lookup form" at bounding box center [465, 750] width 17 height 14
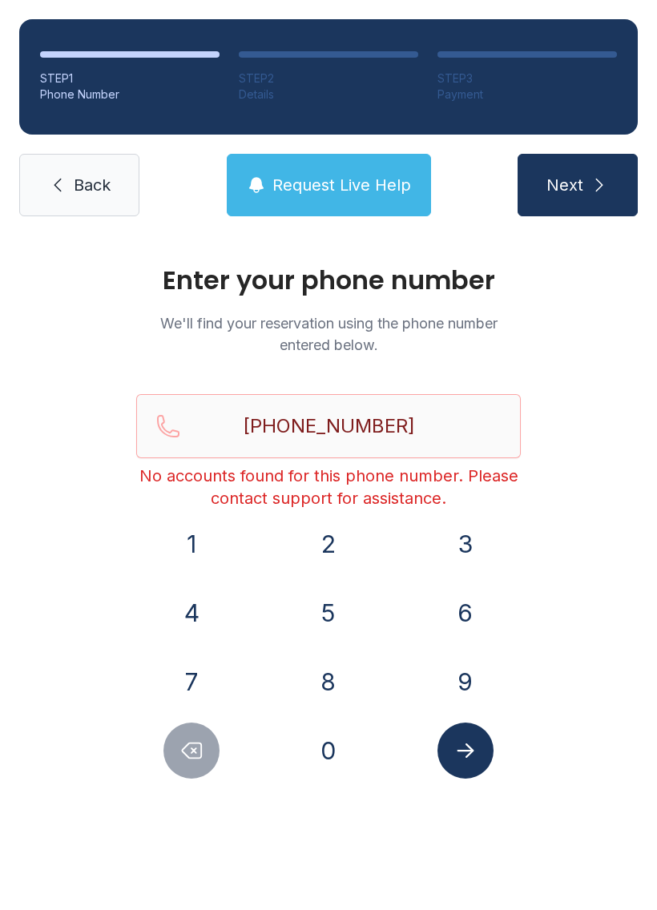
click at [97, 179] on span "Back" at bounding box center [92, 185] width 37 height 22
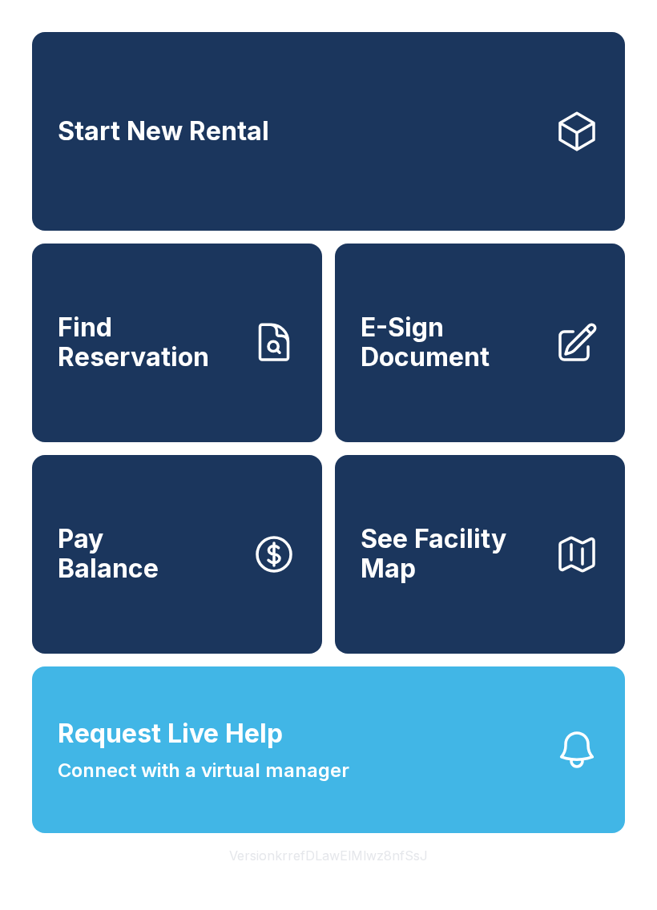
click at [248, 325] on link "Find Reservation" at bounding box center [177, 343] width 290 height 199
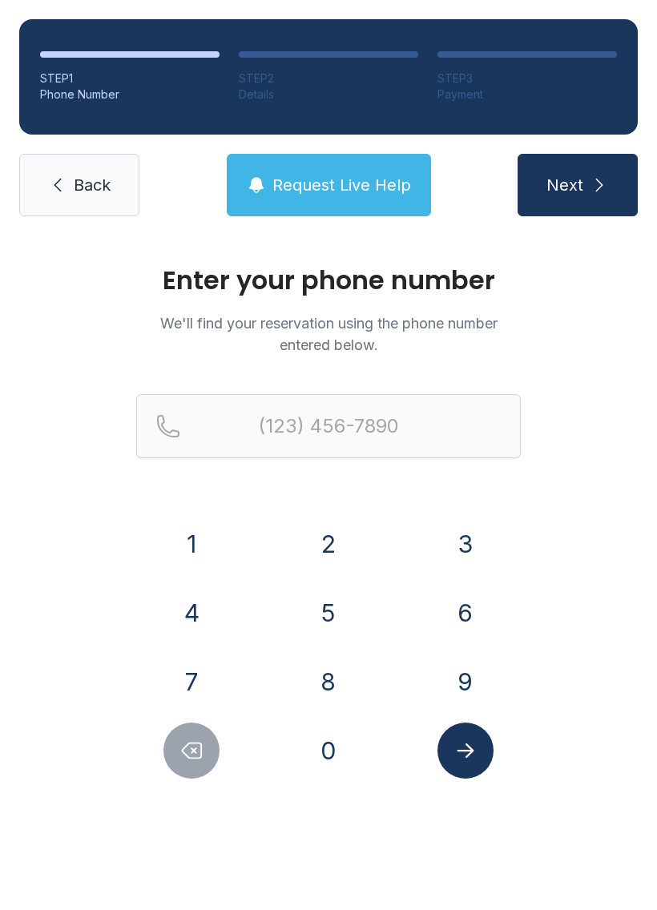
click at [199, 611] on button "4" at bounding box center [191, 613] width 56 height 56
click at [184, 658] on button "7" at bounding box center [191, 682] width 56 height 56
click at [301, 751] on button "0" at bounding box center [328, 751] width 56 height 56
click at [466, 539] on button "3" at bounding box center [465, 544] width 56 height 56
click at [322, 600] on button "5" at bounding box center [328, 613] width 56 height 56
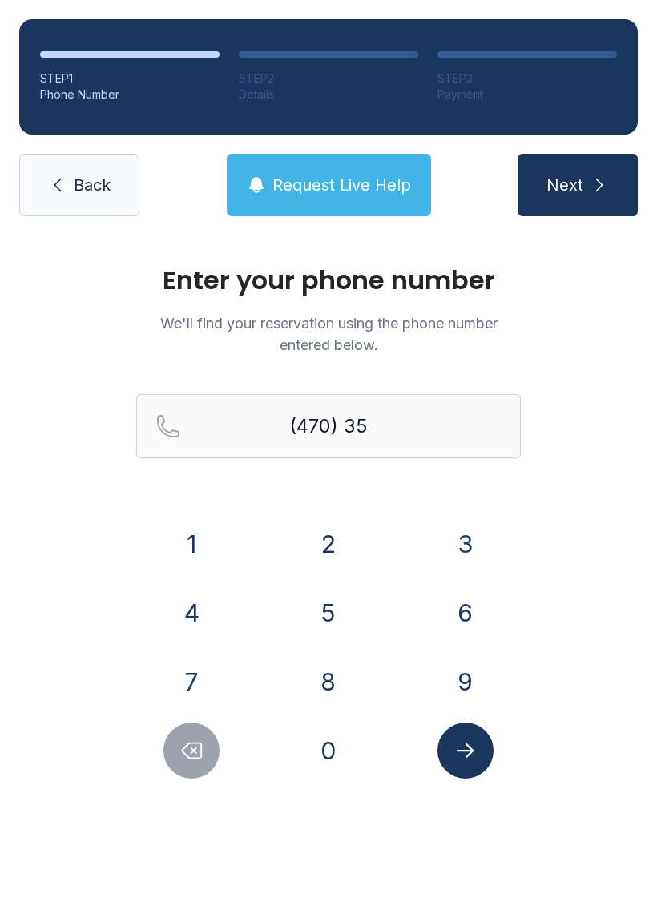
click at [479, 530] on button "3" at bounding box center [465, 544] width 56 height 56
click at [174, 661] on button "7" at bounding box center [191, 682] width 56 height 56
click at [457, 607] on button "6" at bounding box center [465, 613] width 56 height 56
click at [187, 542] on button "1" at bounding box center [191, 544] width 56 height 56
click at [199, 581] on div "1 2 3 4 5 6 7 8 9 0" at bounding box center [328, 647] width 385 height 263
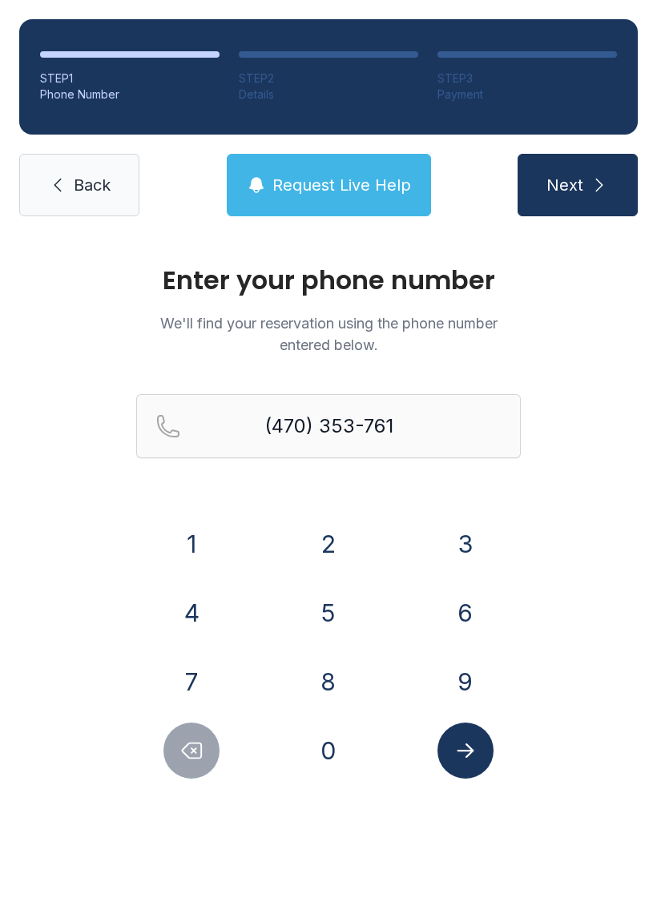
click at [468, 751] on icon "Submit lookup form" at bounding box center [465, 750] width 17 height 14
click at [187, 604] on button "4" at bounding box center [191, 613] width 56 height 56
type input "[PHONE_NUMBER]"
click at [460, 747] on icon "Submit lookup form" at bounding box center [465, 751] width 24 height 24
